Goal: Entertainment & Leisure: Consume media (video, audio)

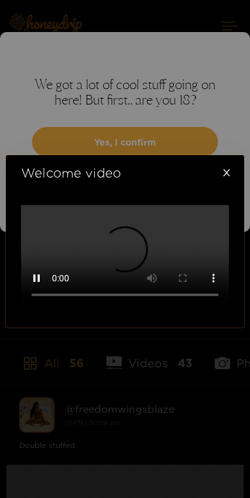
click at [134, 254] on video at bounding box center [125, 257] width 208 height 104
click at [117, 254] on video at bounding box center [125, 257] width 208 height 104
click at [232, 155] on span "Close" at bounding box center [226, 173] width 36 height 36
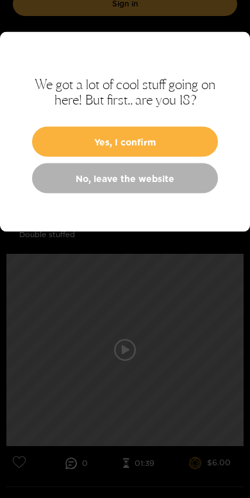
scroll to position [236, 0]
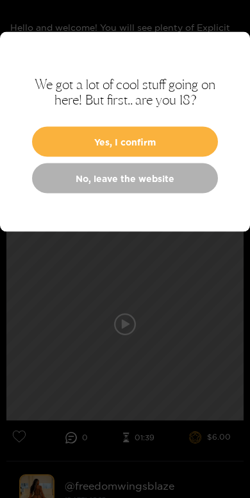
click at [124, 330] on div at bounding box center [125, 249] width 250 height 498
click at [126, 331] on div at bounding box center [125, 249] width 250 height 498
click at [126, 326] on div at bounding box center [125, 249] width 250 height 498
click at [126, 323] on div at bounding box center [125, 249] width 250 height 498
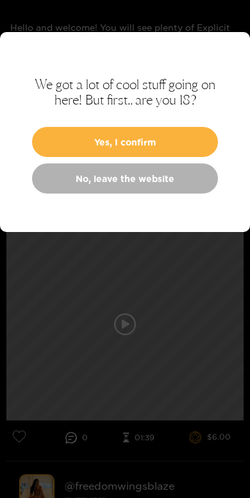
click at [185, 141] on button "Yes, I confirm" at bounding box center [125, 142] width 186 height 30
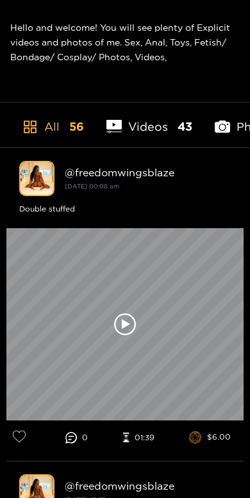
click at [126, 317] on icon at bounding box center [125, 325] width 22 height 22
